Goal: Use online tool/utility: Utilize a website feature to perform a specific function

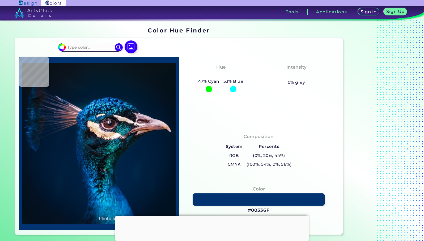
type input "#041423"
type input "#021b2d"
type input "#021B2D"
type input "#0a121c"
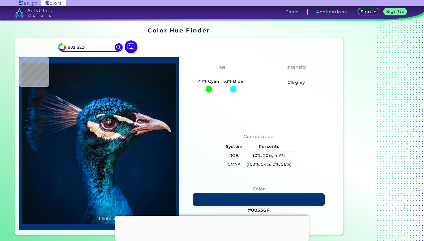
type input "#0A121C"
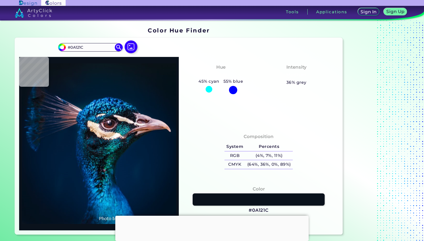
type input "#091219"
type input "#0a1117"
type input "#0A1117"
type input "#0b1218"
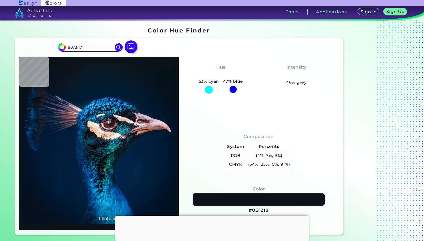
type input "#0B1218"
type input "#0b121a"
type input "#0B121A"
type input "#0c131d"
type input "#0C131D"
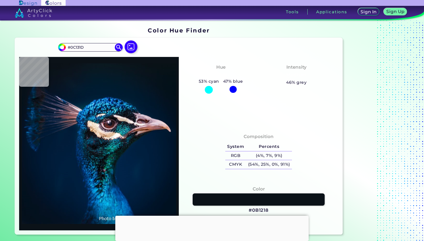
type input "#0a171f"
type input "#0A171F"
type input "#0a1720"
type input "#0A1720"
type input "#0b1723"
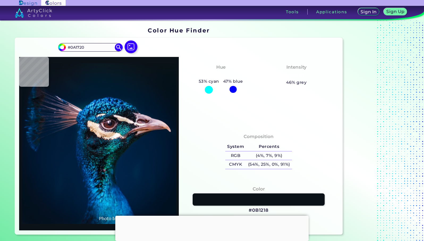
type input "#0B1723"
type input "#091821"
type input "#0a1823"
type input "#0A1823"
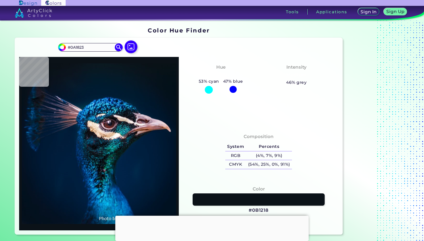
type input "#081923"
type input "#091722"
type input "#091822"
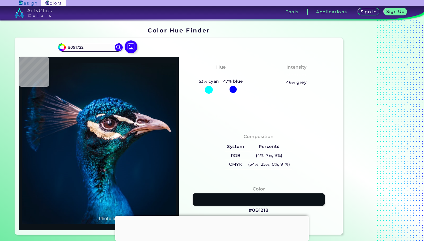
type input "#091822"
type input "#081822"
type input "#081923"
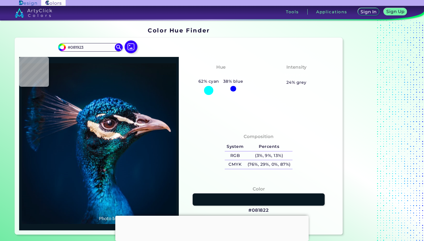
type input "#0a1823"
type input "#0A1823"
type input "#081923"
type input "#071822"
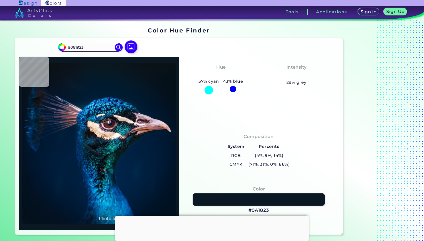
type input "#071822"
type input "#081923"
type input "#0a1823"
type input "#0A1823"
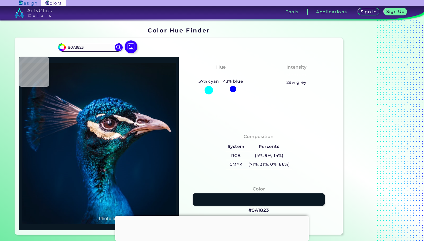
type input "#091722"
type input "#0a1622"
type input "#0A1622"
type input "#0c1620"
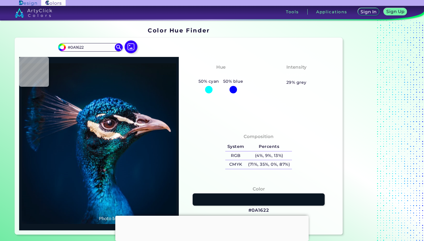
type input "#0C1620"
type input "#0b151f"
type input "#0B151F"
type input "#0c141f"
type input "#0C141F"
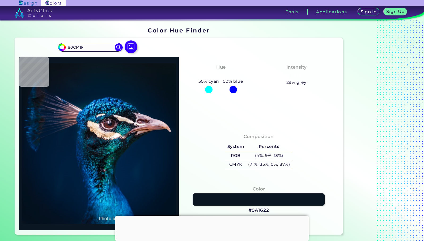
type input "#0b131e"
type input "#0B131E"
type input "#0c141f"
type input "#0C141F"
type input "#0b151f"
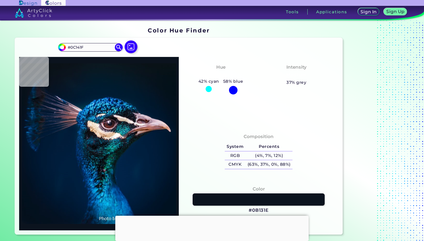
type input "#0B151F"
type input "#0a1622"
type input "#0A1622"
type input "#071822"
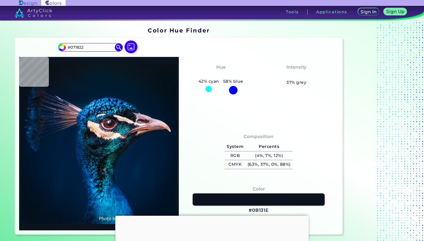
type input "#071923"
type input "#081923"
type input "#071923"
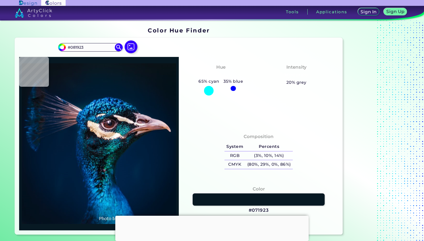
type input "#071923"
type input "#081923"
type input "#071822"
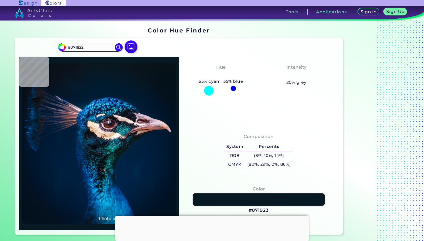
type input "#081722"
type input "#081721"
type input "#08161f"
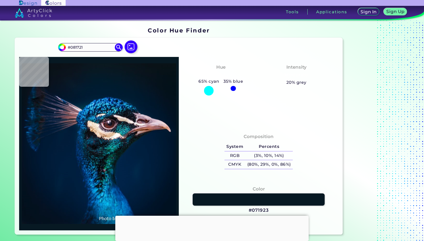
type input "#08161F"
type input "#081621"
type input "#061721"
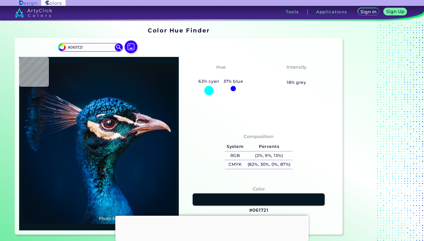
type input "#071822"
type input "#061824"
type input "#061826"
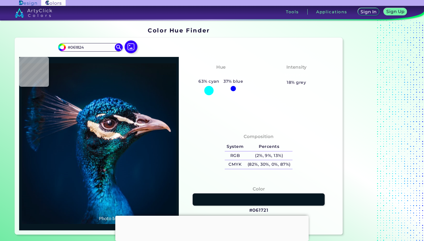
type input "#061826"
type input "#051826"
type input "#051828"
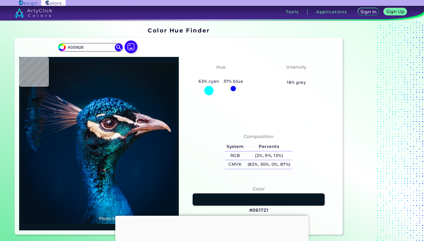
type input "#031829"
type input "#041829"
type input "#031829"
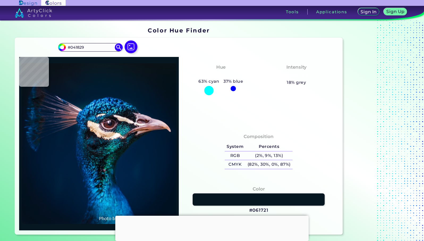
type input "#031829"
type input "#021929"
type input "#00192d"
type input "#00192D"
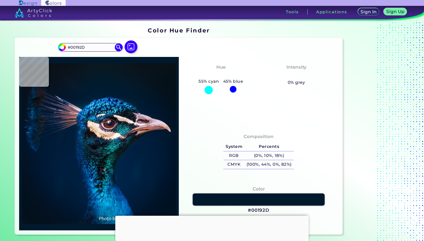
type input "#001b2e"
type input "#001B2E"
type input "#001b30"
type input "#001B30"
type input "#001c32"
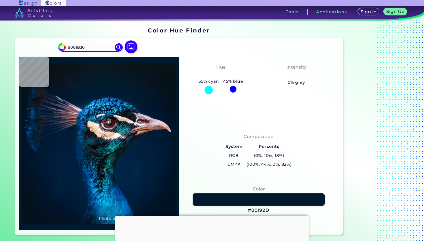
type input "#001C32"
type input "#001f37"
type input "#001F37"
type input "#083864"
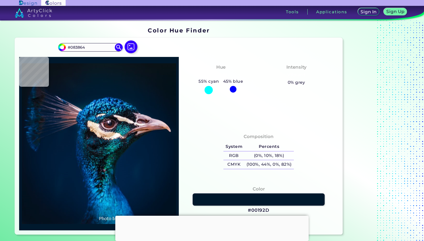
type input "#185883"
type input "#04122f"
type input "#04122F"
type input "#013a73"
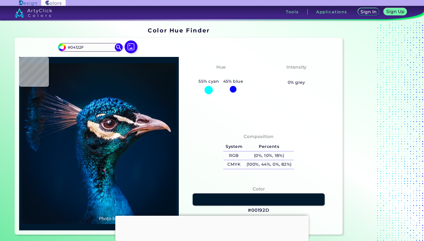
type input "#013A73"
type input "#136bad"
type input "#136BAD"
type input "#0c7db4"
type input "#0C7DB4"
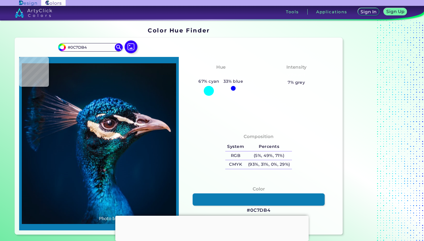
type input "#28a9bc"
type input "#28A9BC"
type input "#3bb5d2"
type input "#3BB5D2"
type input "#002846"
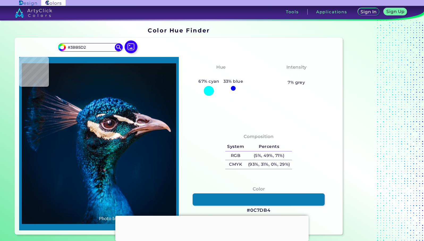
type input "#002846"
type input "#147595"
type input "#1f7195"
type input "#1F7195"
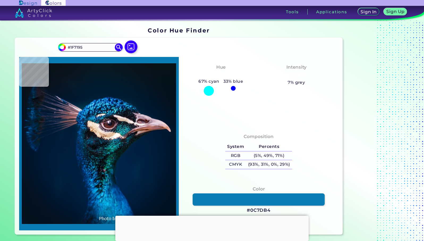
type input "#15689e"
type input "#15689E"
type input "#1f9bca"
type input "#1F9BCA"
type input "#1a9cc7"
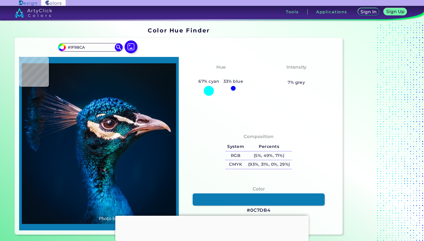
type input "#1A9CC7"
type input "#15a3d1"
type input "#15A3D1"
type input "#047dac"
type input "#047DAC"
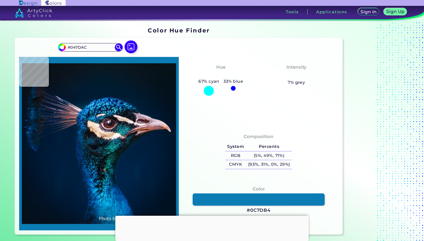
type input "#1385af"
type input "#1385AF"
type input "#51c8e5"
type input "#51C8E5"
type input "#56bccc"
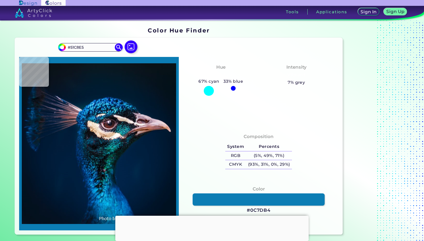
type input "#56BCCC"
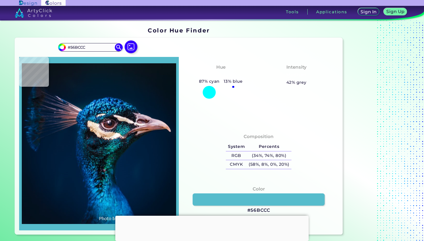
type input "#0e6985"
type input "#0E6985"
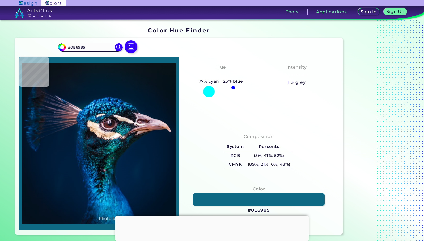
type input "#085a7d"
type input "#085A7D"
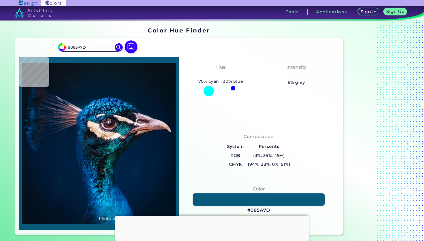
type input "#00476b"
type input "#00476B"
type input "#01395e"
type input "#01395E"
type input "#002a4f"
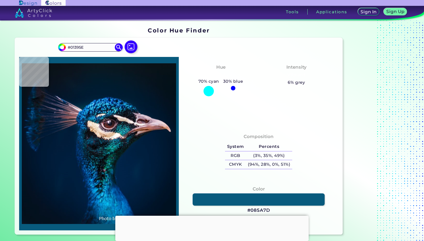
type input "#002A4F"
type input "#011f45"
type input "#011F45"
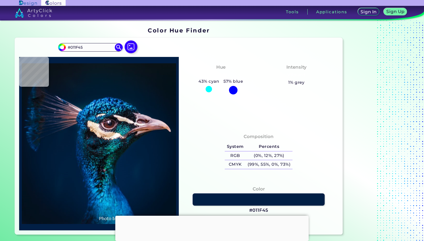
type input "#092a4e"
type input "#092A4E"
type input "#052c50"
type input "#052C50"
type input "#002d51"
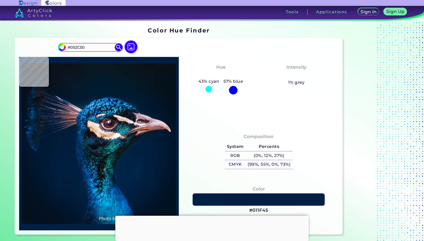
type input "#002D51"
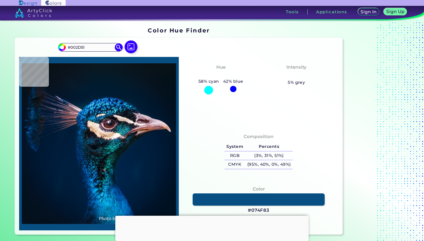
type input "#074f83"
type input "#074F83"
type input "#033055"
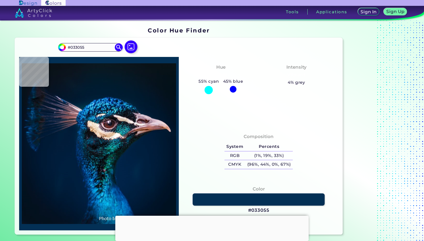
type input "#051e34"
type input "#051E34"
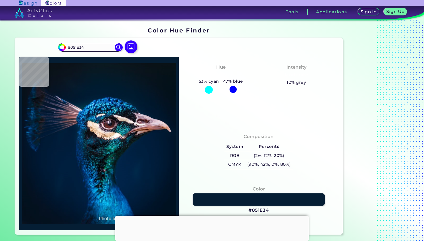
type input "#072b46"
type input "#072B46"
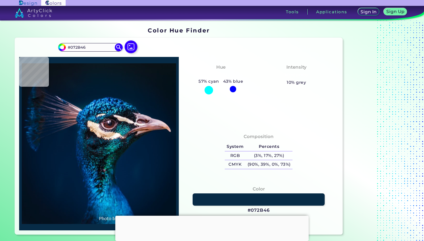
type input "#051e34"
type input "#051E34"
type input "#033055"
type input "#00385d"
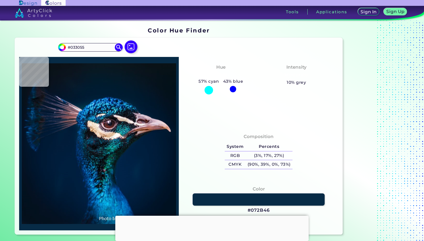
type input "#00385D"
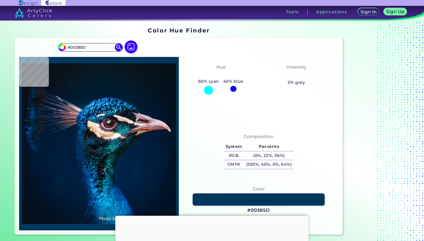
type input "#00476b"
type input "#00476B"
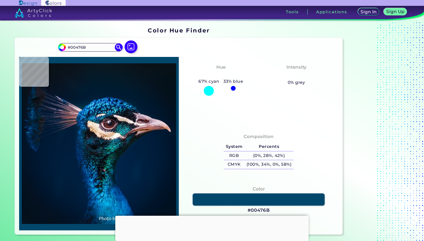
type input "#0d859a"
type input "#0D859A"
type input "#5c719f"
type input "#5C719F"
type input "#3f4f6f"
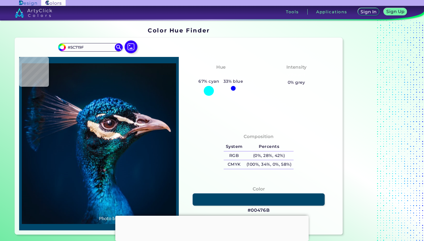
type input "#3F4F6F"
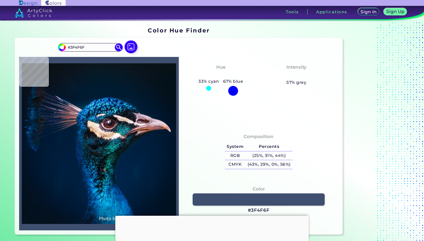
type input "#10304e"
type input "#10304E"
type input "#1a496b"
type input "#1A496B"
type input "#081f35"
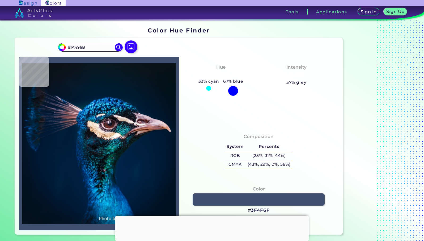
type input "#081F35"
type input "#01131b"
type input "#01131B"
